Goal: Navigation & Orientation: Find specific page/section

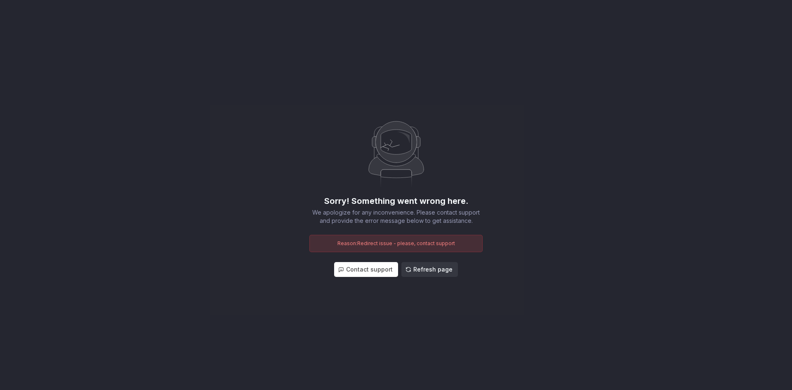
click at [433, 265] on span "Refresh page" at bounding box center [432, 269] width 39 height 8
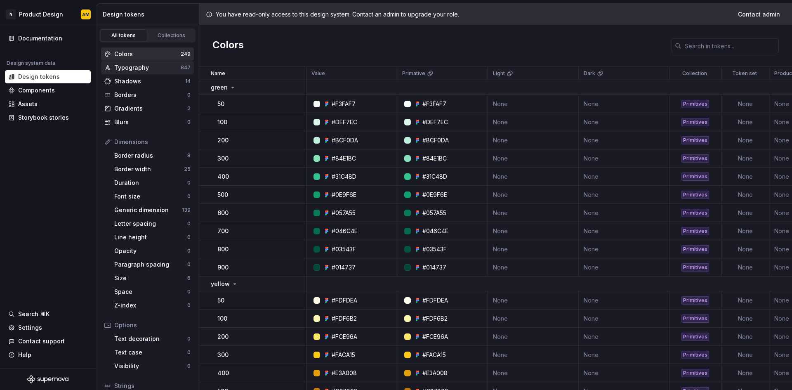
click at [133, 73] on div "Typography 847" at bounding box center [147, 67] width 93 height 13
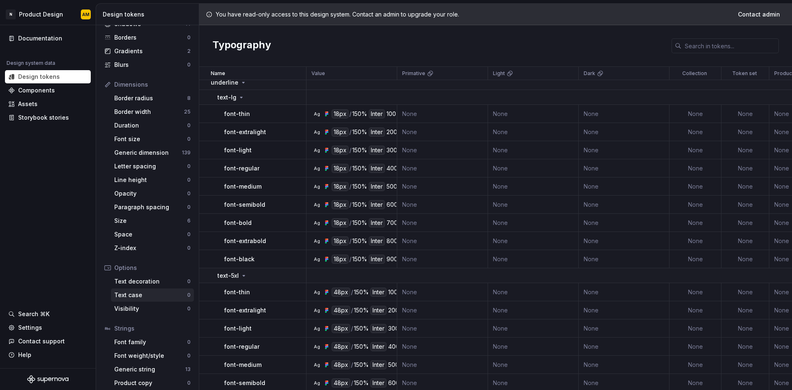
scroll to position [62, 0]
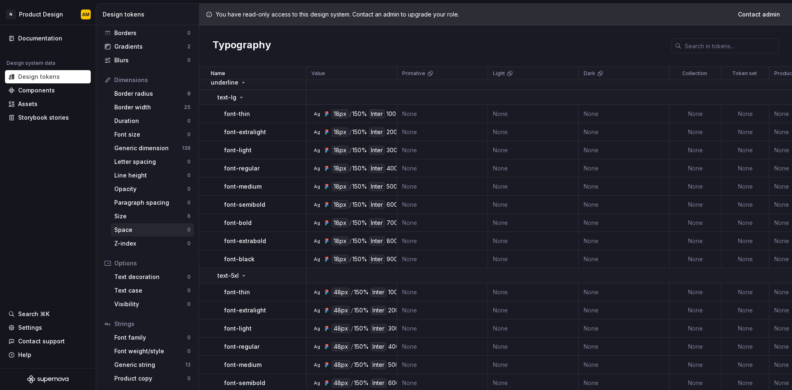
click at [132, 225] on div "Space 0" at bounding box center [152, 229] width 83 height 13
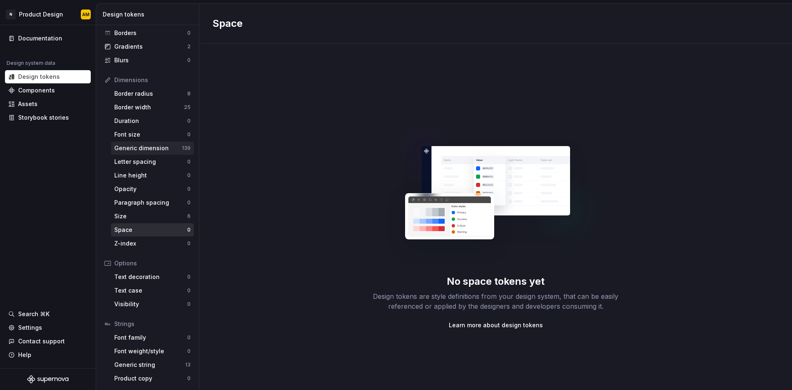
click at [135, 149] on div "Generic dimension" at bounding box center [148, 148] width 68 height 8
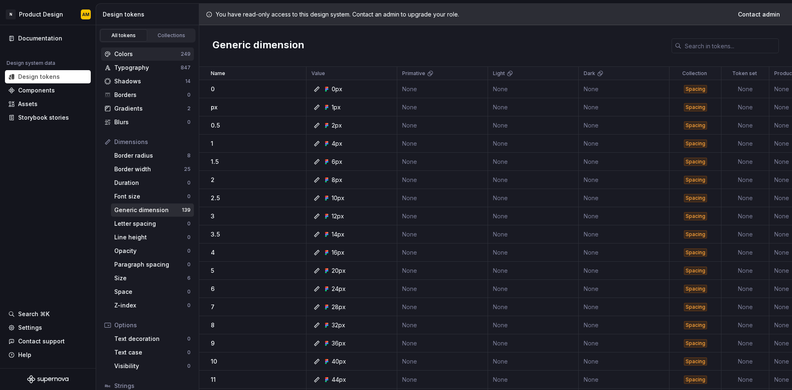
click at [133, 54] on div "Colors" at bounding box center [147, 54] width 66 height 8
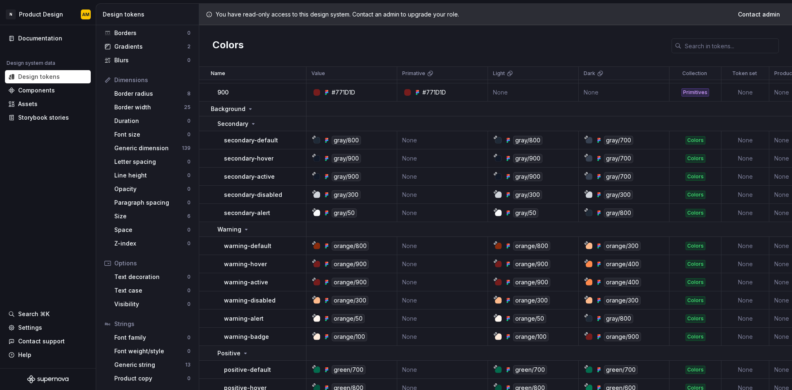
scroll to position [2228, 0]
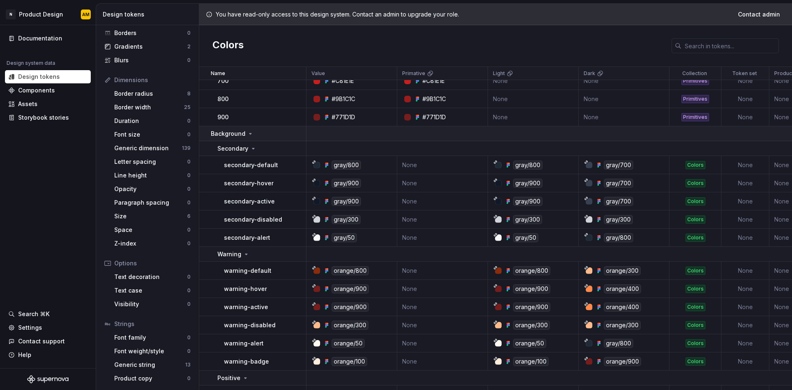
click at [203, 133] on td "Background" at bounding box center [252, 133] width 107 height 15
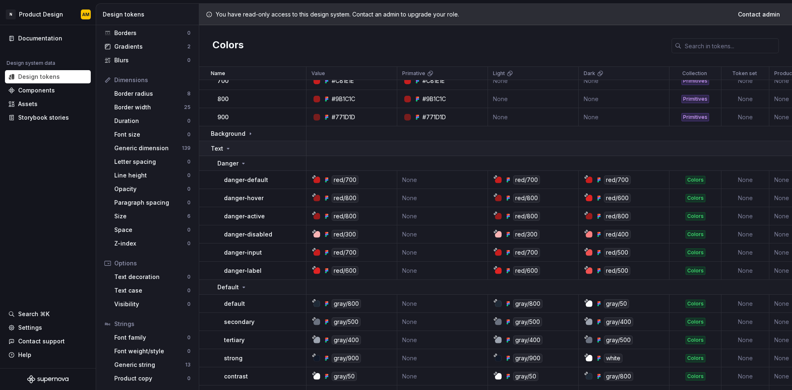
click at [225, 147] on icon at bounding box center [228, 148] width 7 height 7
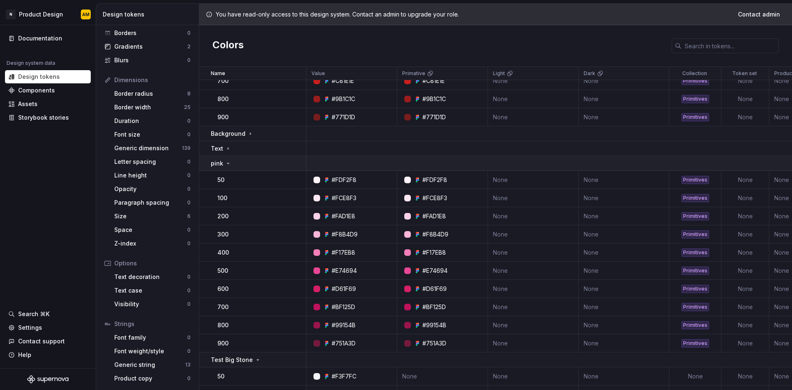
click at [225, 158] on td "pink" at bounding box center [252, 163] width 107 height 15
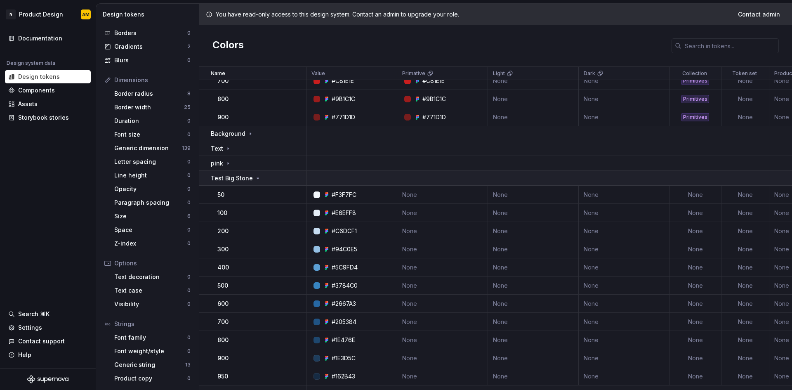
click at [231, 179] on p "Test Big Stone" at bounding box center [232, 178] width 42 height 8
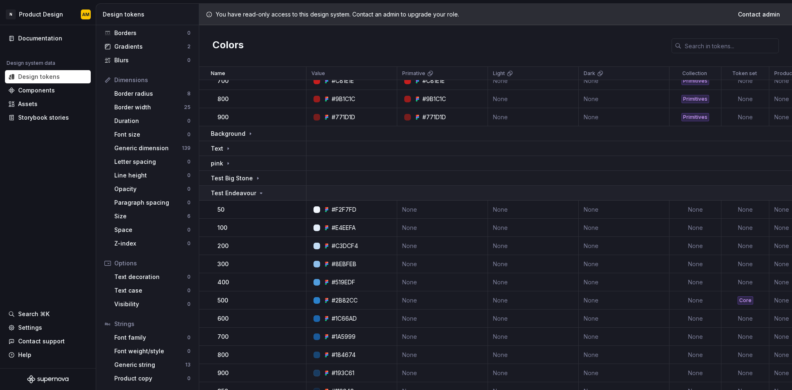
click at [231, 194] on p "Test Endeavour" at bounding box center [233, 193] width 45 height 8
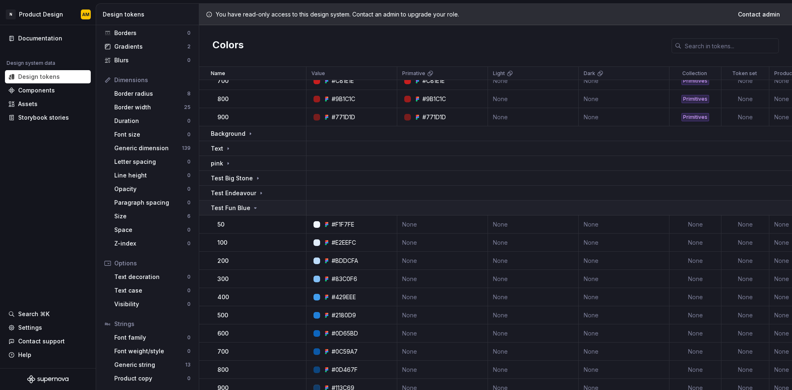
click at [235, 210] on p "Test Fun Blue" at bounding box center [231, 208] width 40 height 8
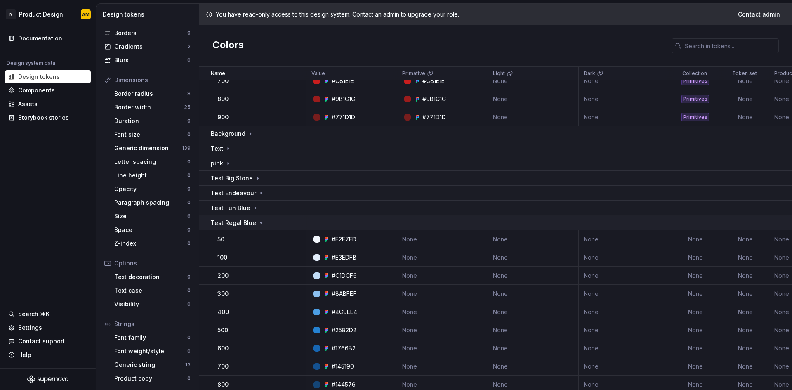
click at [235, 224] on p "Test Regal Blue" at bounding box center [233, 223] width 45 height 8
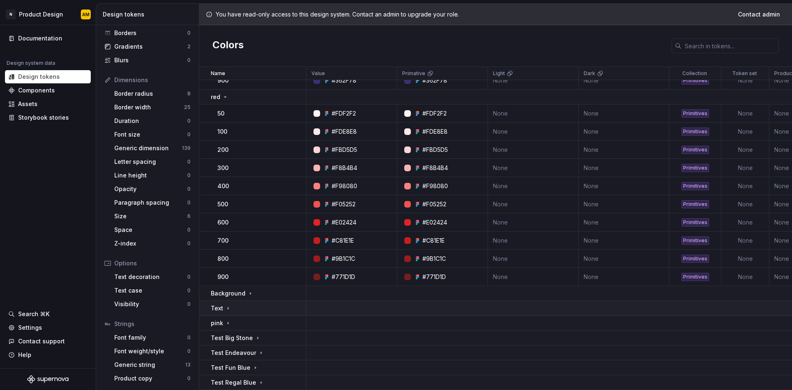
click at [229, 310] on td "Text" at bounding box center [252, 308] width 107 height 15
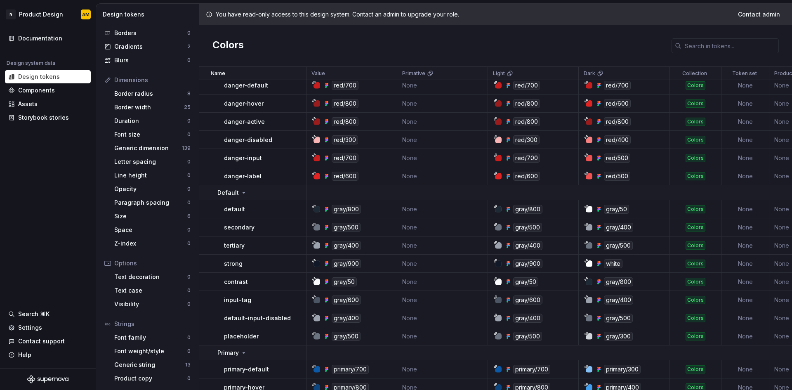
scroll to position [2269, 0]
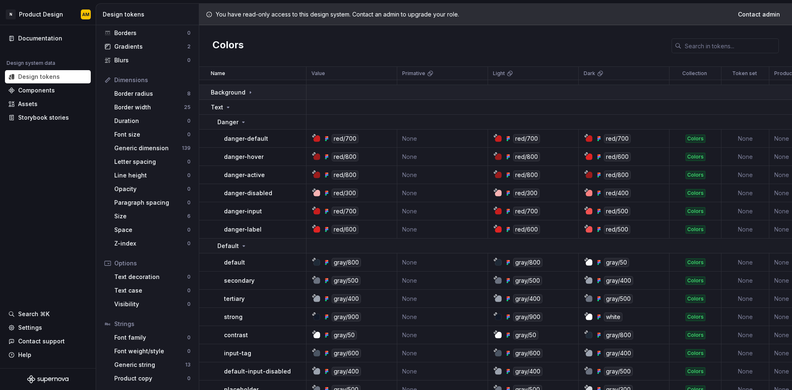
drag, startPoint x: 245, startPoint y: 91, endPoint x: 250, endPoint y: 96, distance: 7.3
click at [245, 91] on div "Background" at bounding box center [232, 92] width 43 height 8
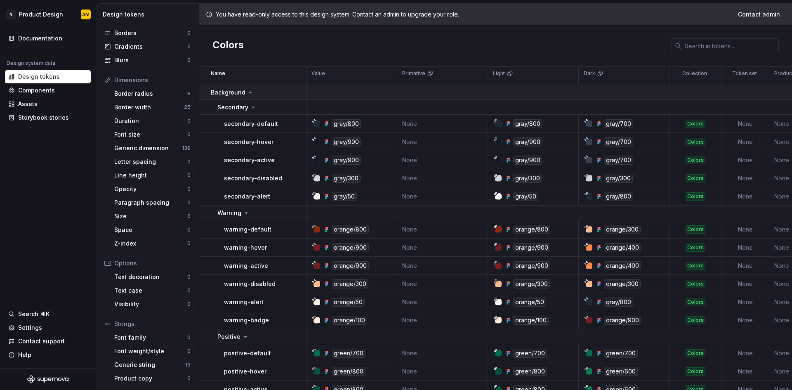
click at [248, 94] on icon at bounding box center [250, 92] width 7 height 7
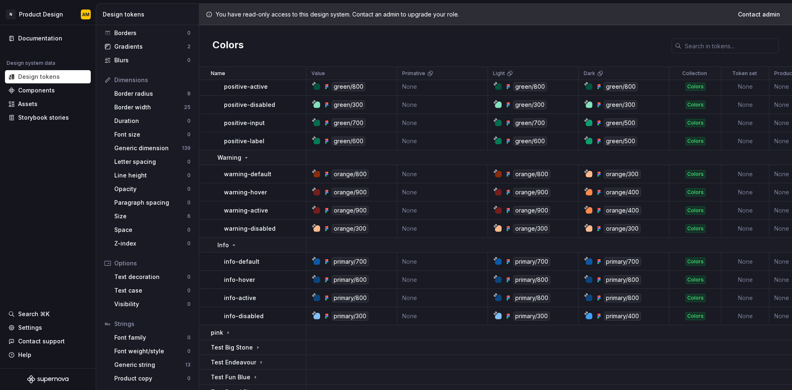
scroll to position [2921, 0]
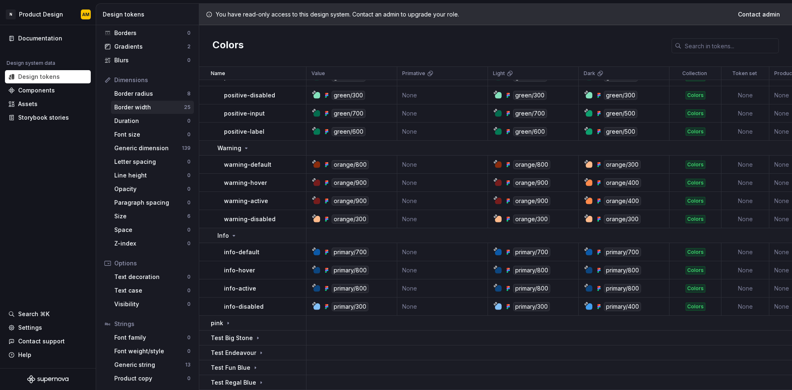
click at [150, 113] on div "Border width 25" at bounding box center [152, 107] width 83 height 13
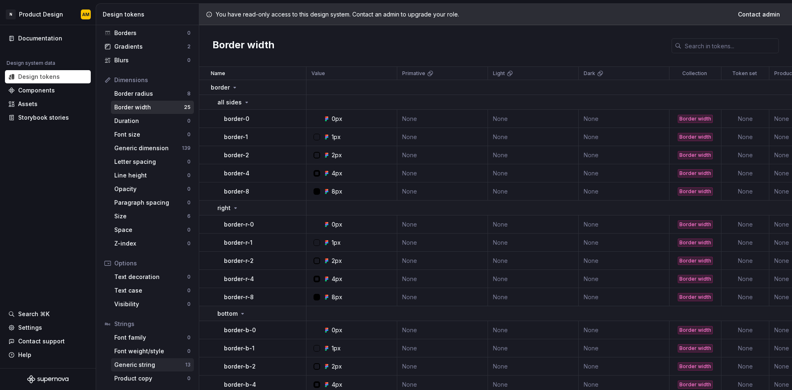
click at [125, 366] on div "Generic string" at bounding box center [149, 365] width 71 height 8
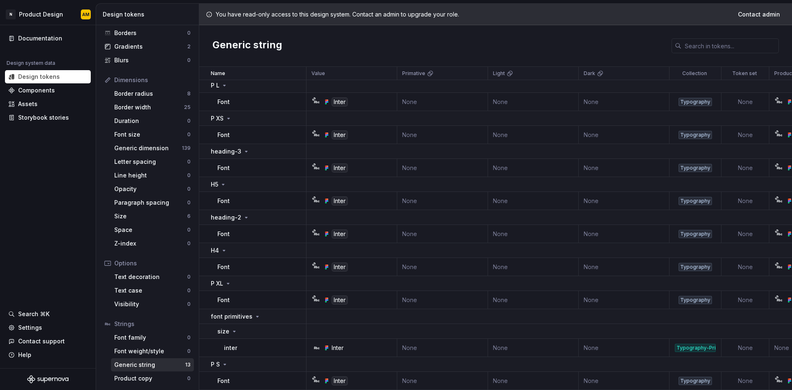
scroll to position [138, 0]
click at [139, 145] on div "Generic dimension" at bounding box center [148, 148] width 68 height 8
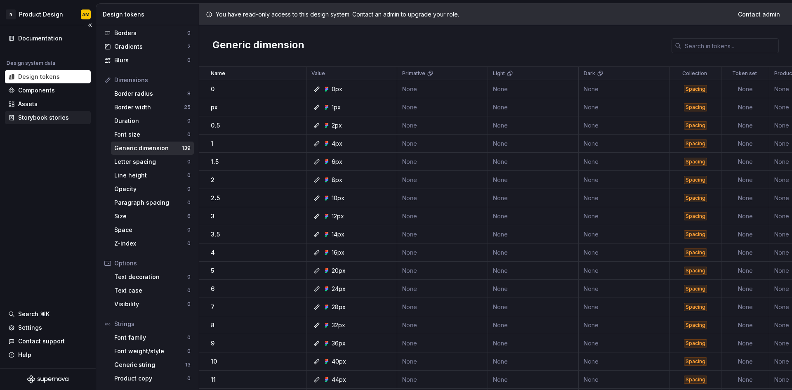
click at [55, 123] on div "Storybook stories" at bounding box center [48, 117] width 86 height 13
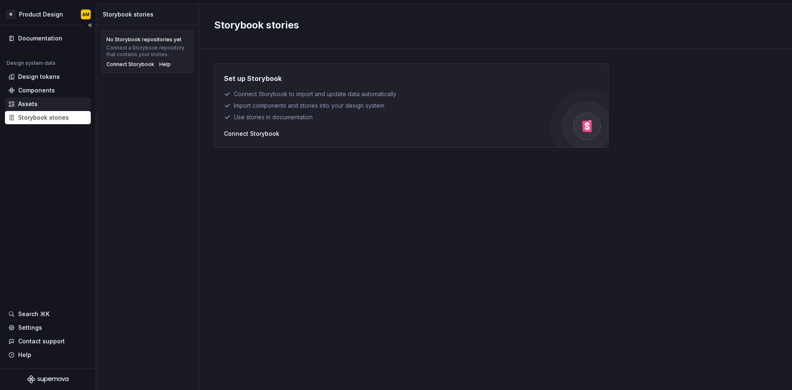
click at [39, 99] on div "Assets" at bounding box center [48, 103] width 86 height 13
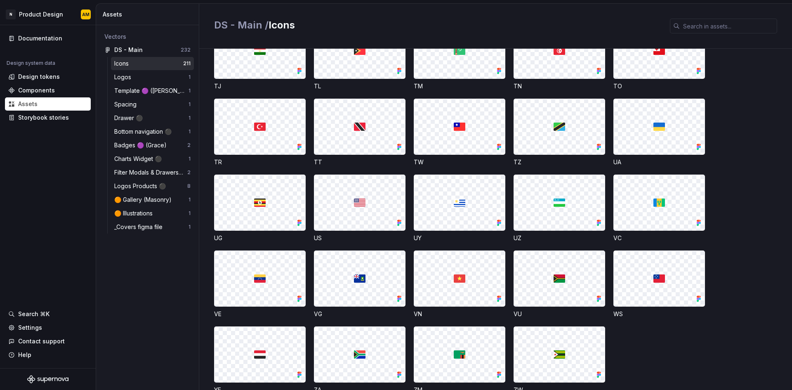
scroll to position [3047, 0]
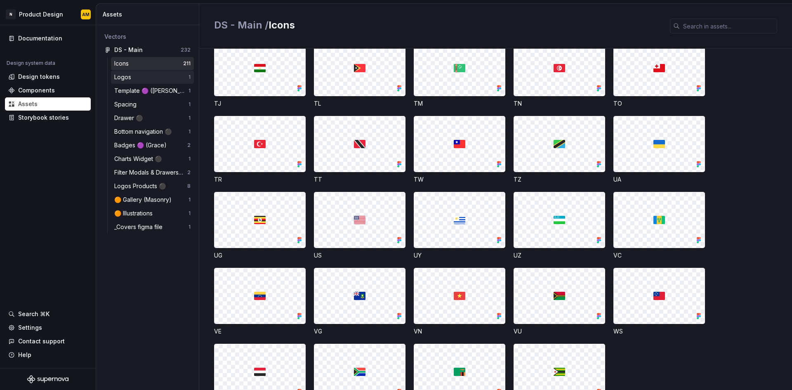
click at [131, 78] on div "Logos" at bounding box center [124, 77] width 20 height 8
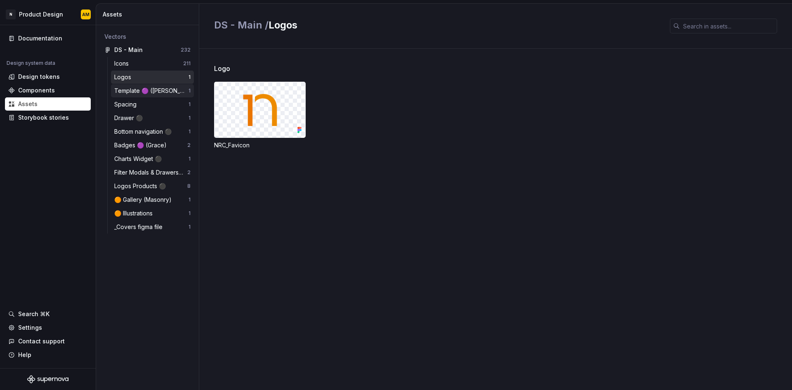
click at [155, 90] on div "Template 🟣 ([PERSON_NAME])" at bounding box center [151, 91] width 74 height 8
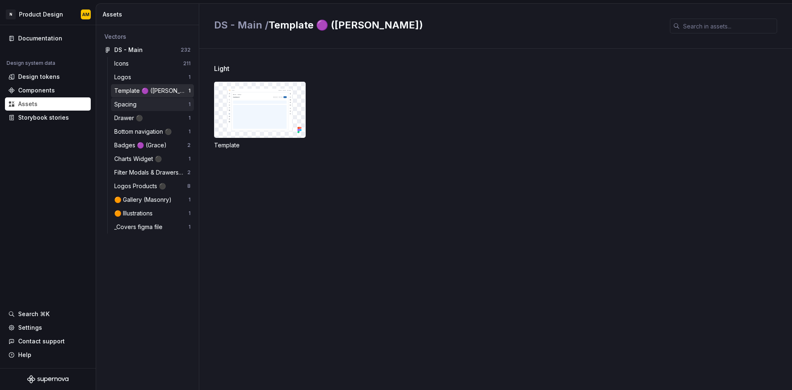
click at [146, 105] on div "Spacing" at bounding box center [151, 104] width 74 height 8
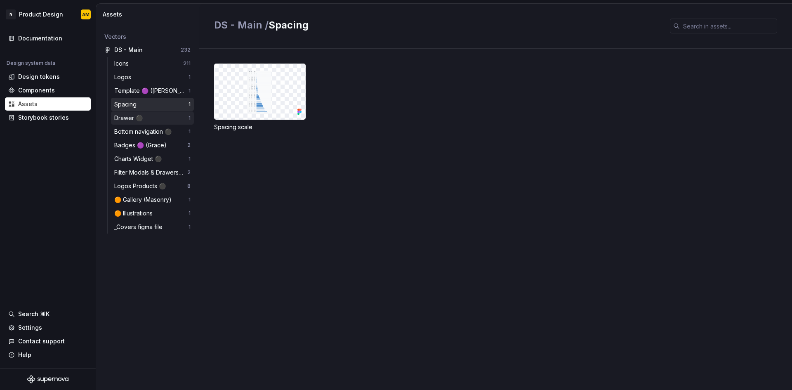
click at [144, 117] on div "Drawer ⚫️" at bounding box center [130, 118] width 32 height 8
